Goal: Check status

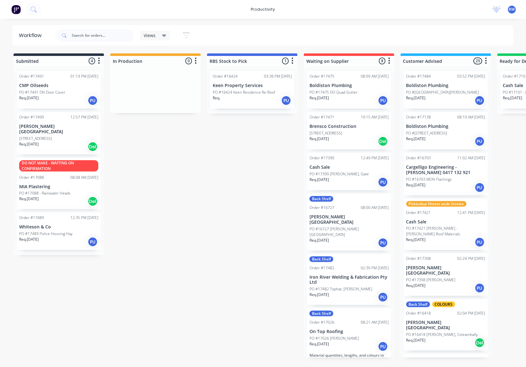
click at [54, 231] on p "PO #17489 Police Housing Hay" at bounding box center [45, 234] width 53 height 6
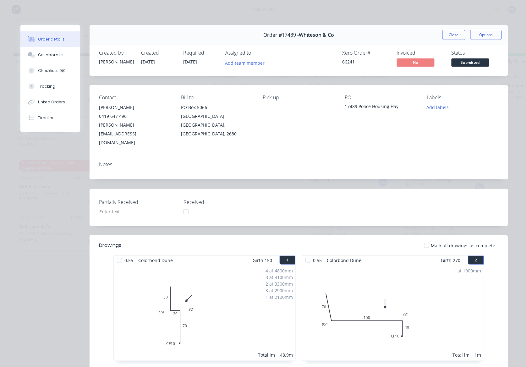
click at [426, 239] on div at bounding box center [426, 245] width 13 height 13
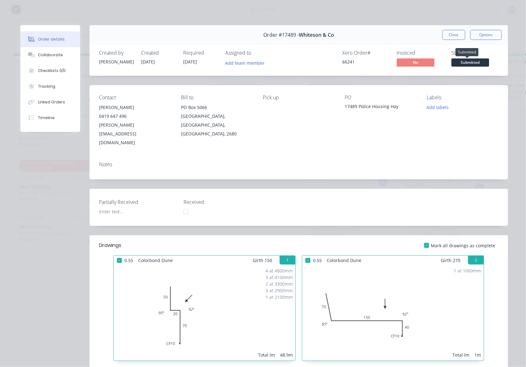
click at [469, 62] on span "Submitted" at bounding box center [470, 62] width 38 height 8
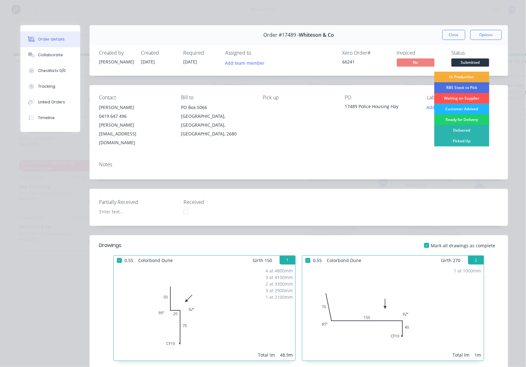
click at [463, 110] on div "Customer Advised" at bounding box center [461, 109] width 55 height 11
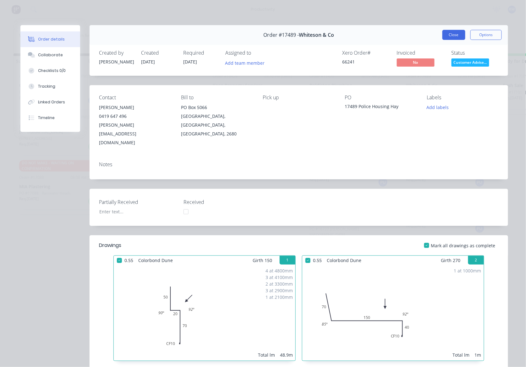
click at [446, 36] on button "Close" at bounding box center [453, 35] width 23 height 10
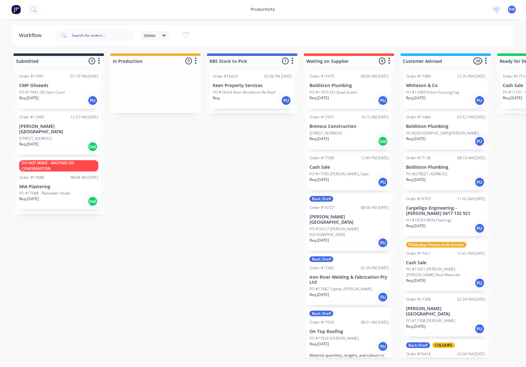
click at [46, 141] on div "Req. [DATE] Del" at bounding box center [58, 146] width 79 height 11
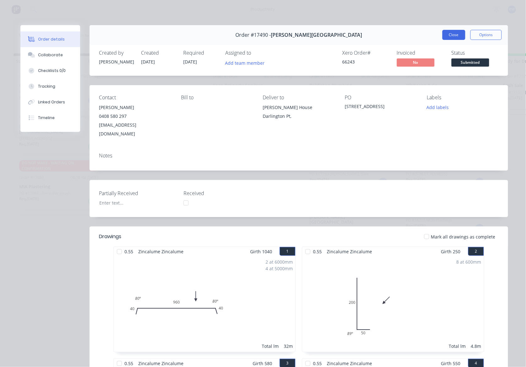
click at [454, 34] on button "Close" at bounding box center [453, 35] width 23 height 10
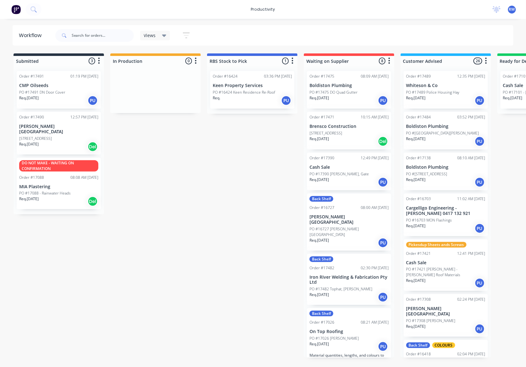
click at [55, 99] on div "Req. [DATE] PU" at bounding box center [58, 100] width 79 height 11
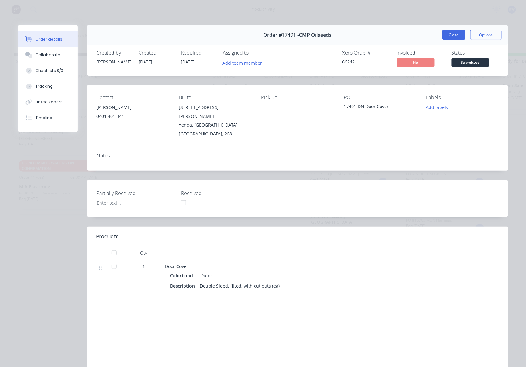
click at [444, 37] on button "Close" at bounding box center [453, 35] width 23 height 10
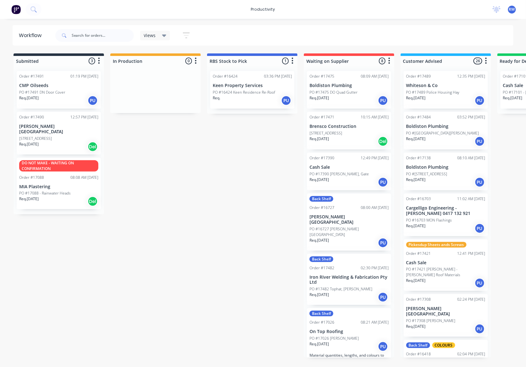
click at [79, 141] on div "Req. [DATE] Del" at bounding box center [58, 146] width 79 height 11
